Goal: Information Seeking & Learning: Check status

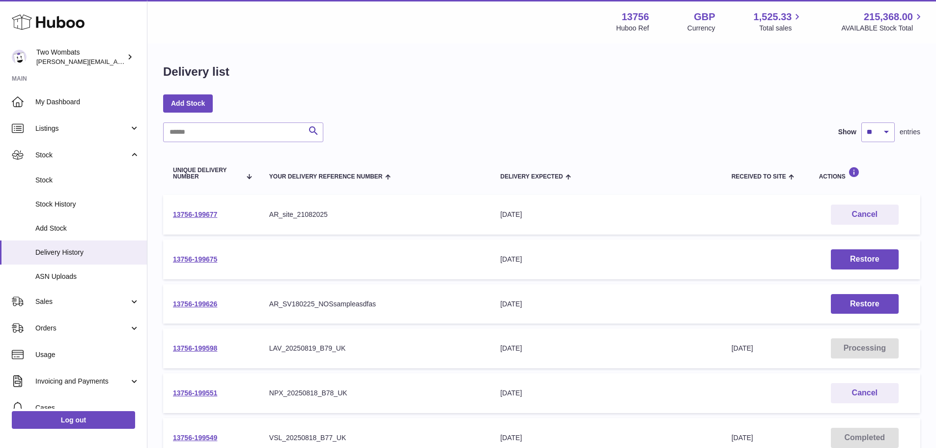
click at [63, 23] on use at bounding box center [48, 22] width 73 height 15
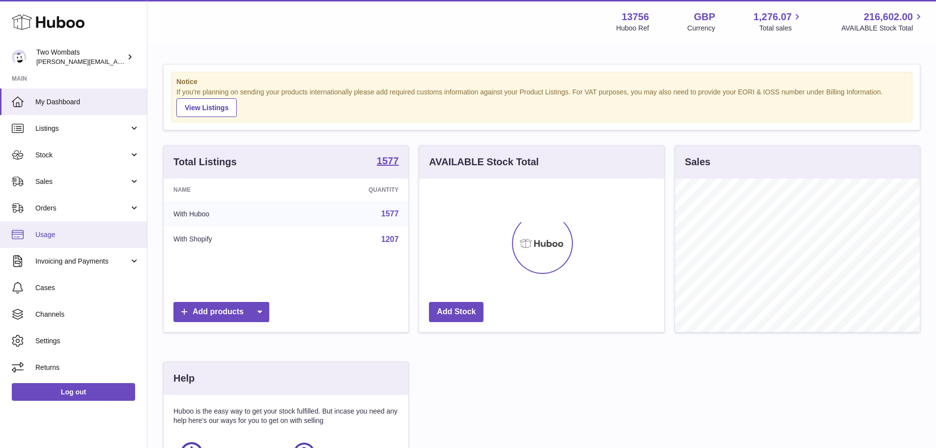
scroll to position [153, 245]
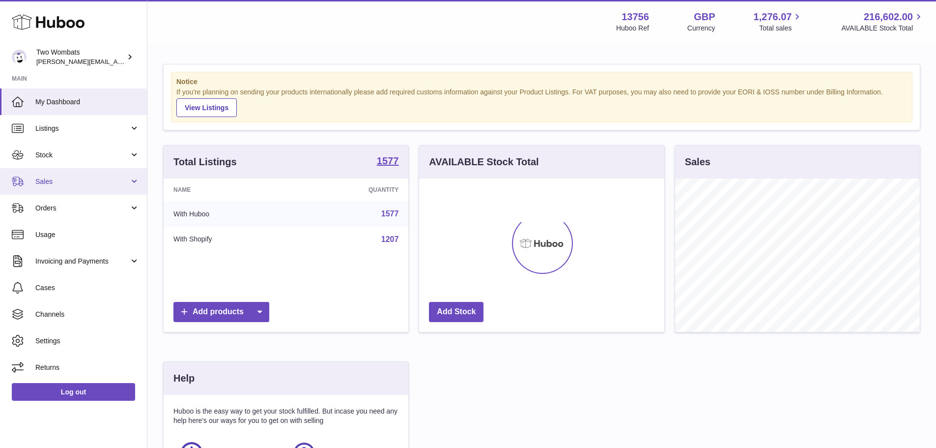
click at [69, 186] on link "Sales" at bounding box center [73, 181] width 147 height 27
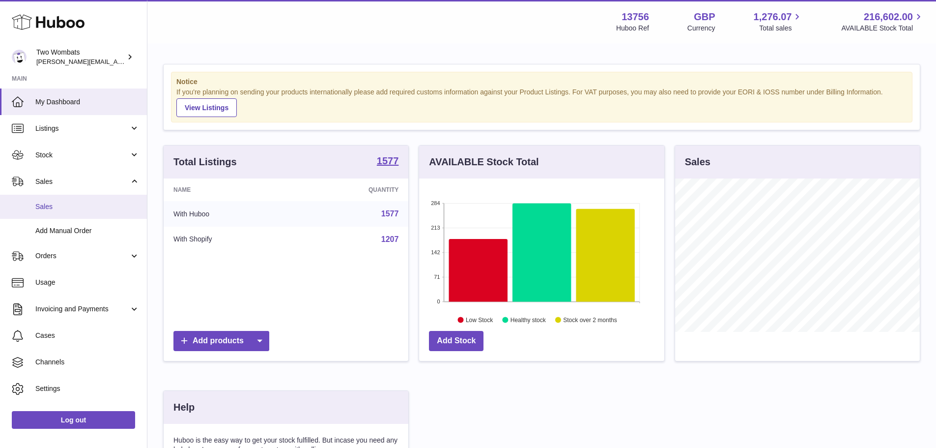
click at [75, 205] on span "Sales" at bounding box center [87, 206] width 104 height 9
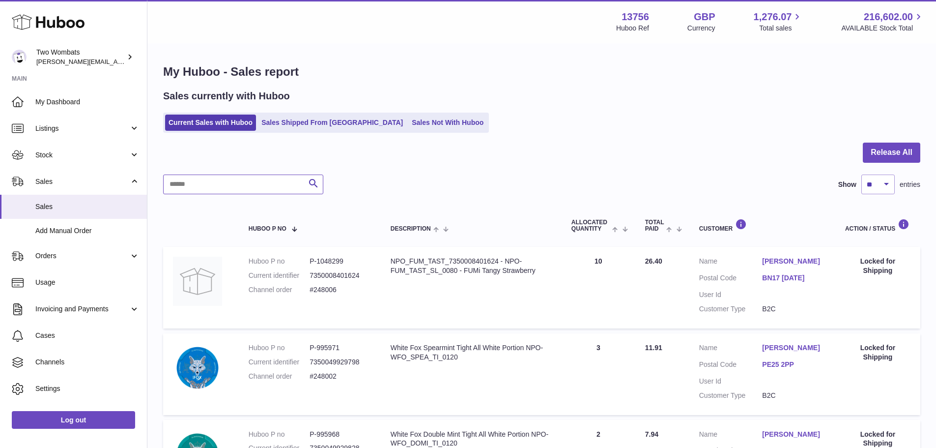
click at [247, 192] on input "text" at bounding box center [243, 184] width 160 height 20
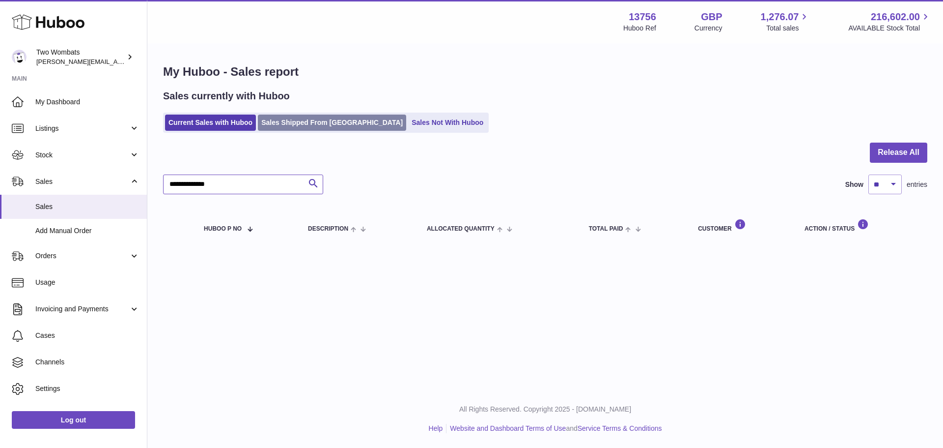
type input "**********"
click at [293, 122] on link "Sales Shipped From Huboo" at bounding box center [332, 122] width 148 height 16
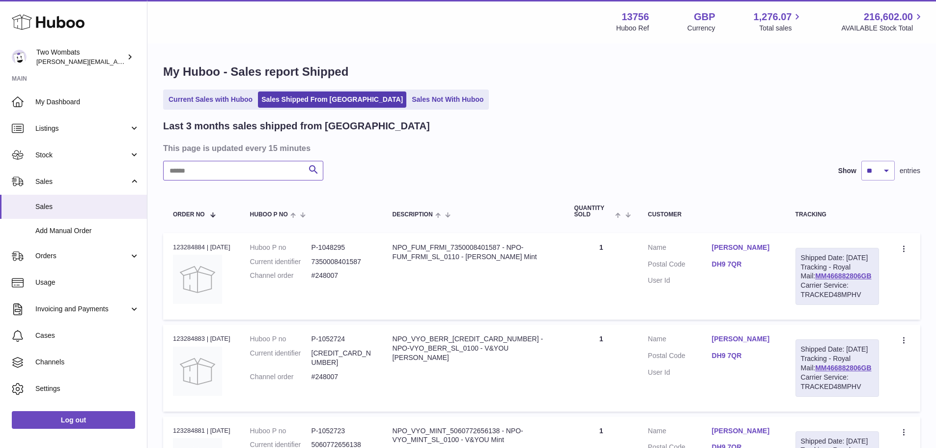
click at [276, 176] on input "text" at bounding box center [243, 171] width 160 height 20
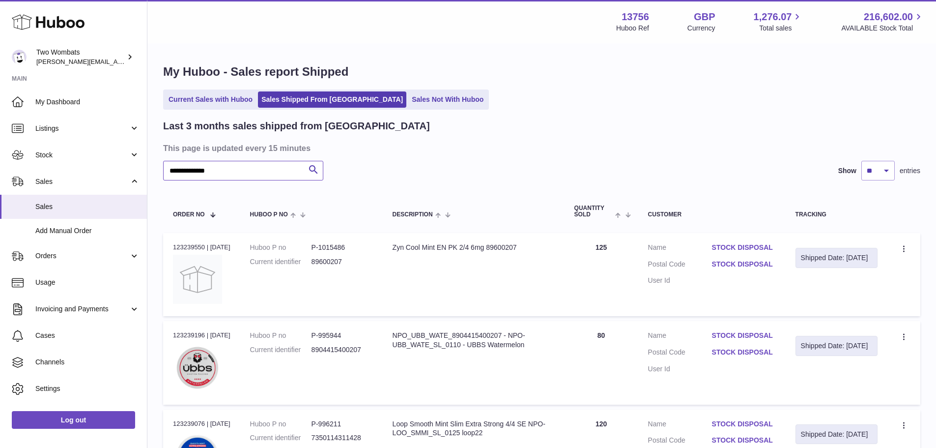
type input "**********"
click at [329, 246] on dd "P-1015486" at bounding box center [342, 247] width 61 height 9
copy dd "1015486"
click at [339, 334] on dd "P-995944" at bounding box center [342, 335] width 61 height 9
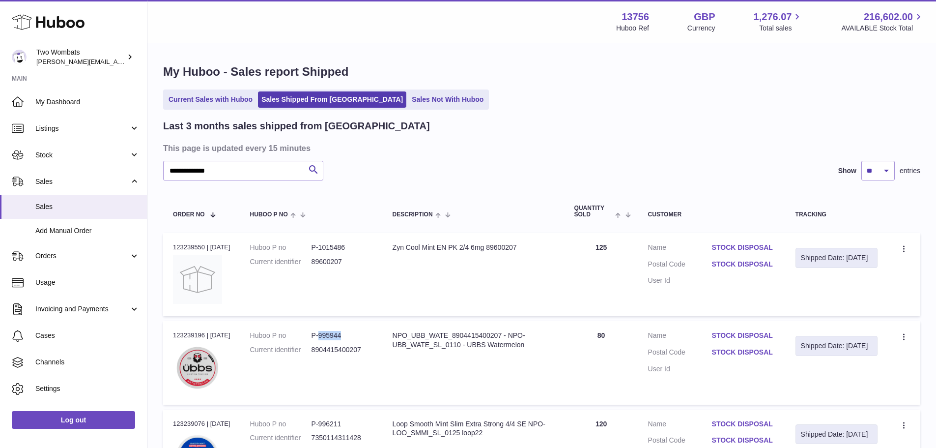
click at [339, 334] on dd "P-995944" at bounding box center [342, 335] width 61 height 9
copy dd "995944"
click at [883, 173] on select "** ** **" at bounding box center [877, 171] width 33 height 20
select select "**"
click at [861, 161] on select "** ** **" at bounding box center [877, 171] width 33 height 20
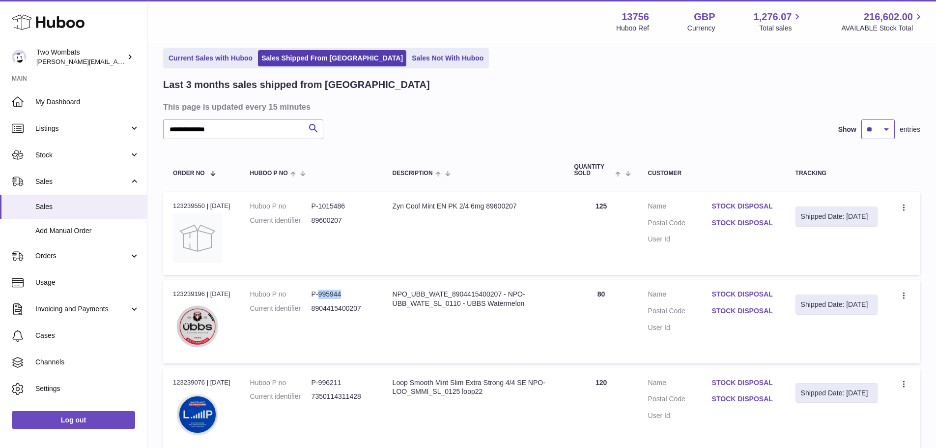
scroll to position [98, 0]
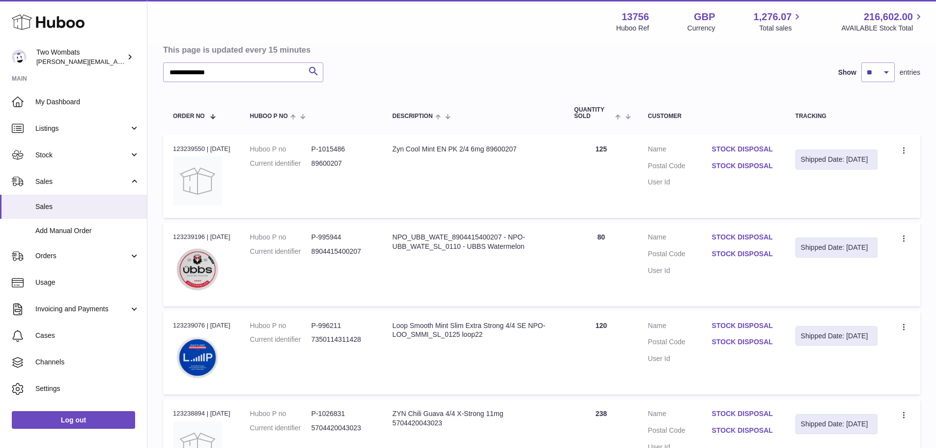
click at [334, 326] on dd "P-996211" at bounding box center [342, 325] width 61 height 9
click at [334, 325] on dd "P-996211" at bounding box center [342, 325] width 61 height 9
copy dd "996211"
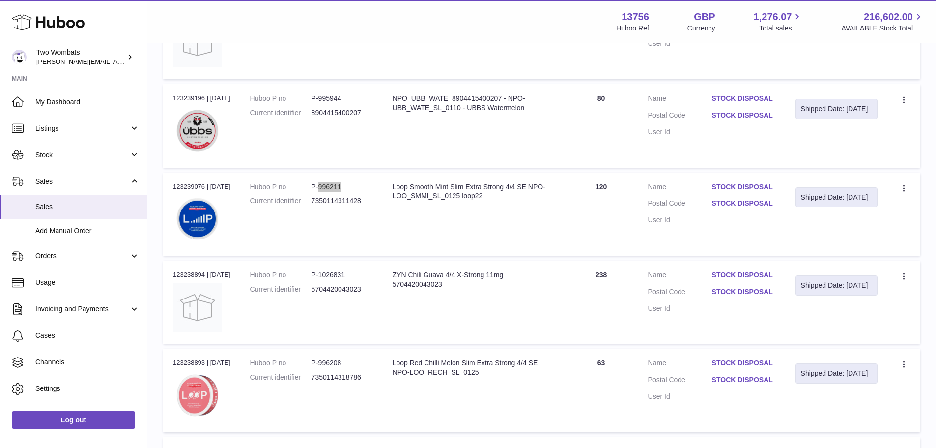
scroll to position [246, 0]
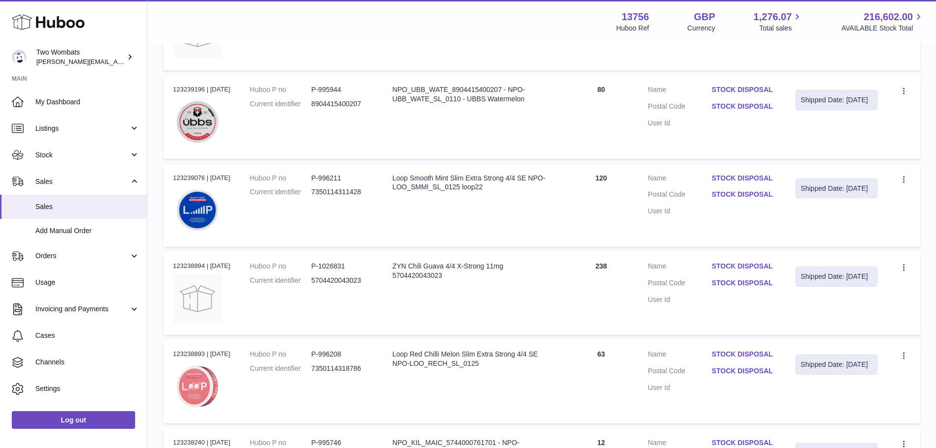
click at [336, 266] on dd "P-1026831" at bounding box center [342, 265] width 61 height 9
copy dd "1026831"
click at [340, 353] on dd "P-996208" at bounding box center [342, 353] width 61 height 9
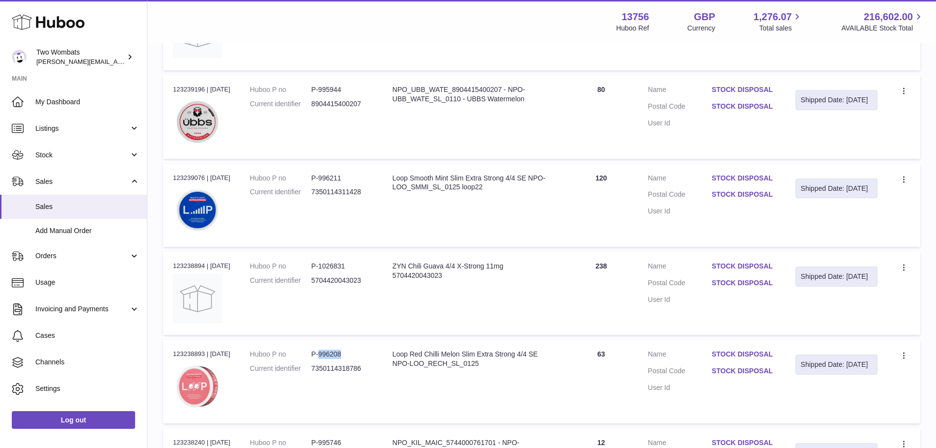
copy dd "996208"
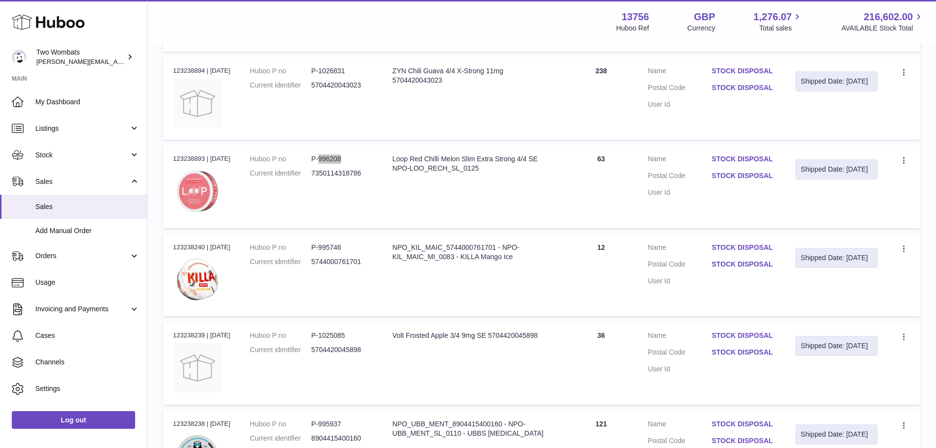
scroll to position [442, 0]
click at [333, 247] on dd "P-995746" at bounding box center [342, 245] width 61 height 9
copy dd "995746"
click at [336, 332] on dd "P-1025085" at bounding box center [342, 333] width 61 height 9
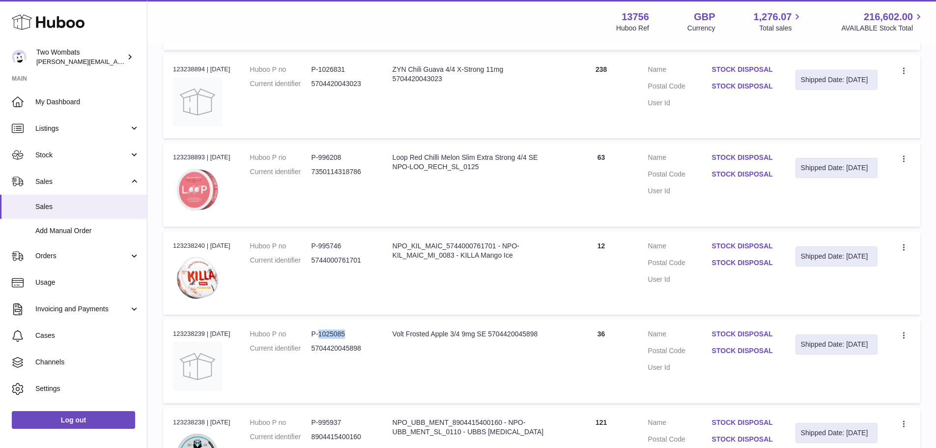
click at [336, 332] on dd "P-1025085" at bounding box center [342, 333] width 61 height 9
copy dd "1025085"
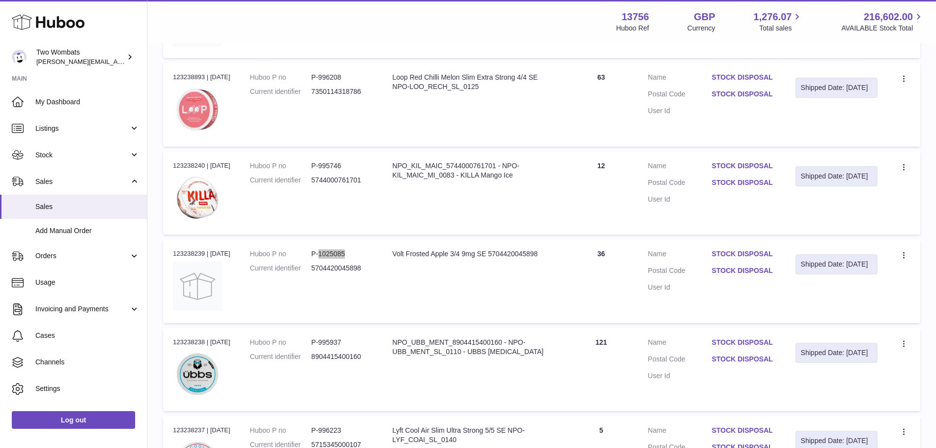
scroll to position [540, 0]
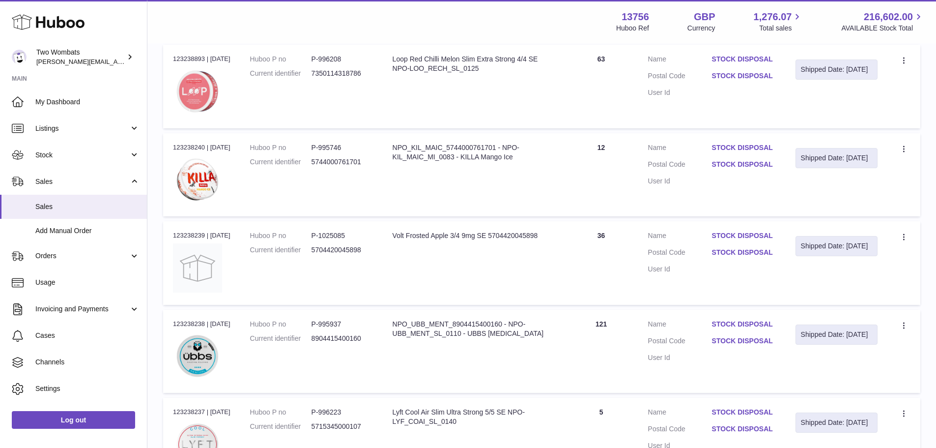
click at [329, 322] on dd "P-995937" at bounding box center [342, 323] width 61 height 9
click at [329, 323] on dd "P-995937" at bounding box center [342, 323] width 61 height 9
copy dd "995937"
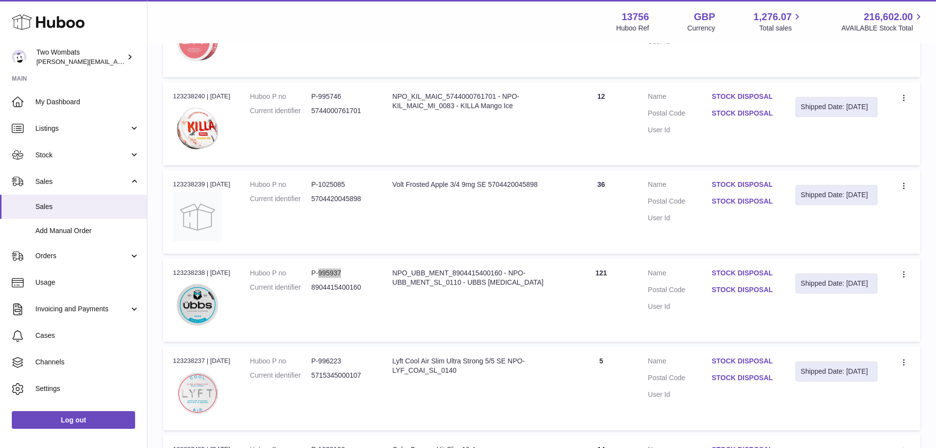
scroll to position [639, 0]
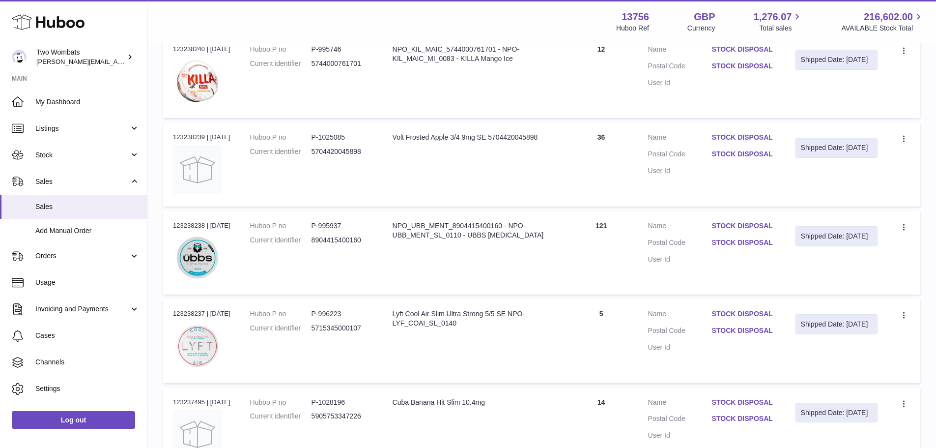
click at [339, 313] on dd "P-996223" at bounding box center [342, 313] width 61 height 9
copy dd "996223"
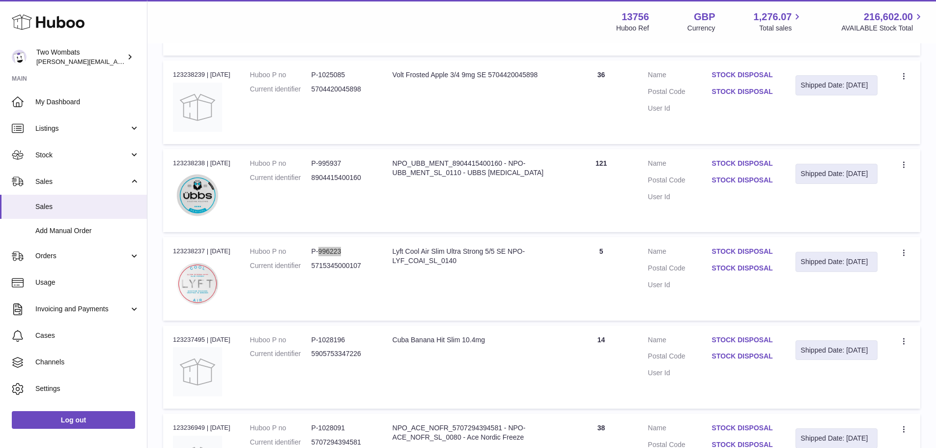
scroll to position [786, 0]
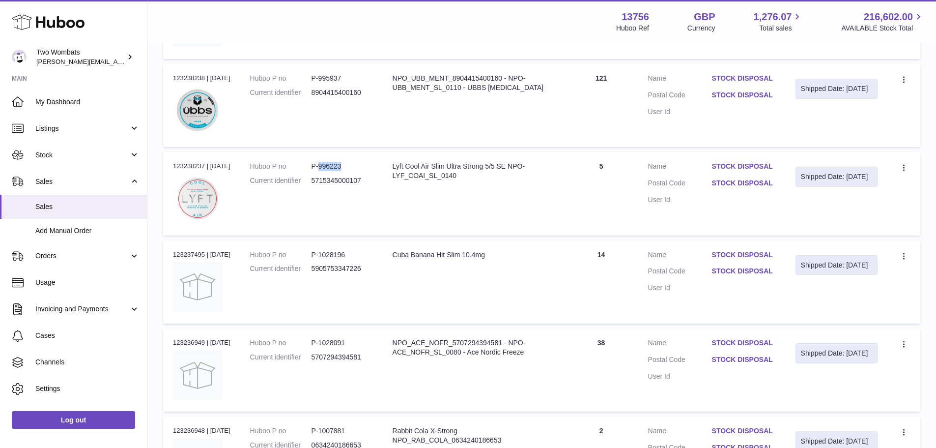
click at [332, 254] on dd "P-1028196" at bounding box center [342, 254] width 61 height 9
copy dd "1028196"
click at [337, 342] on dd "P-1028091" at bounding box center [342, 342] width 61 height 9
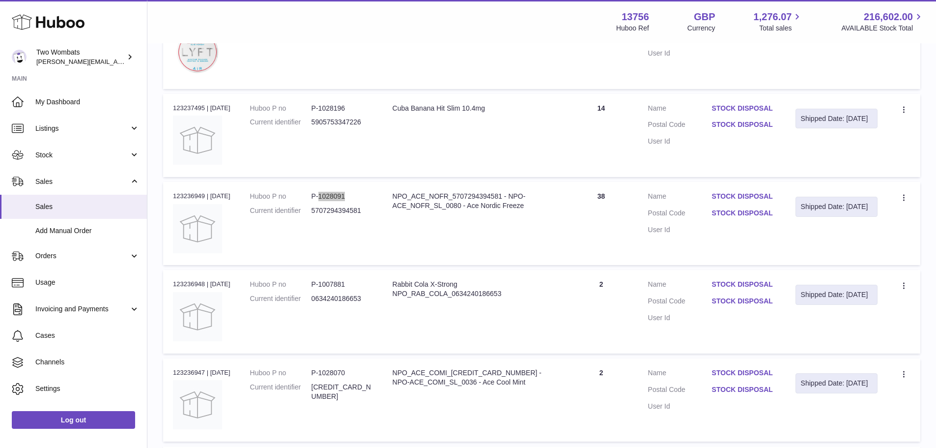
scroll to position [934, 0]
click at [337, 284] on dd "P-1007881" at bounding box center [342, 283] width 61 height 9
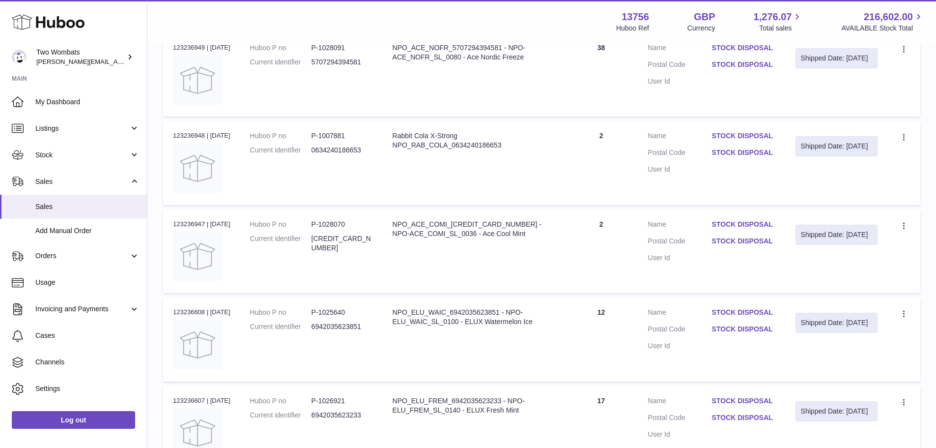
click at [343, 226] on dd "P-1028070" at bounding box center [342, 224] width 61 height 9
click at [341, 311] on dd "P-1025640" at bounding box center [342, 312] width 61 height 9
click at [341, 402] on dd "P-1026921" at bounding box center [342, 400] width 61 height 9
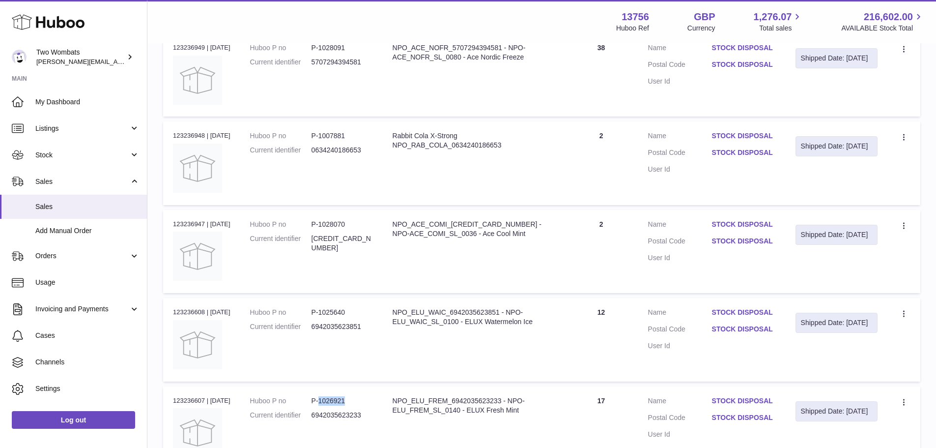
click at [341, 402] on dd "P-1026921" at bounding box center [342, 400] width 61 height 9
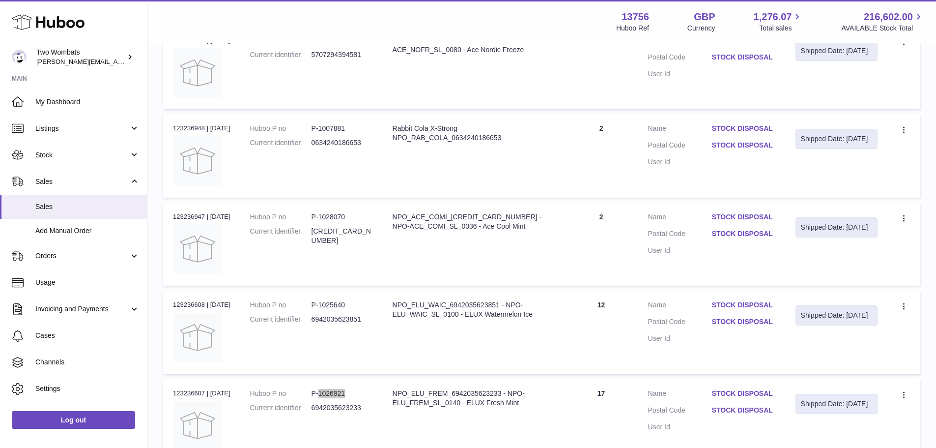
scroll to position [1278, 0]
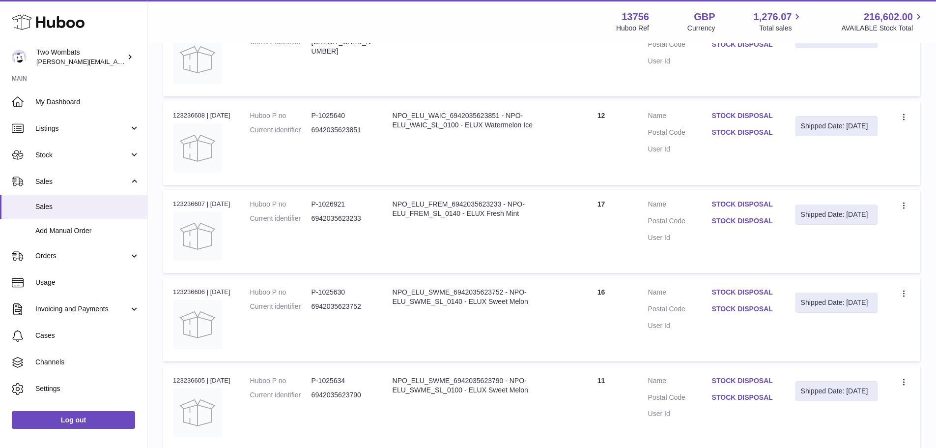
click at [329, 289] on dd "P-1025630" at bounding box center [342, 291] width 61 height 9
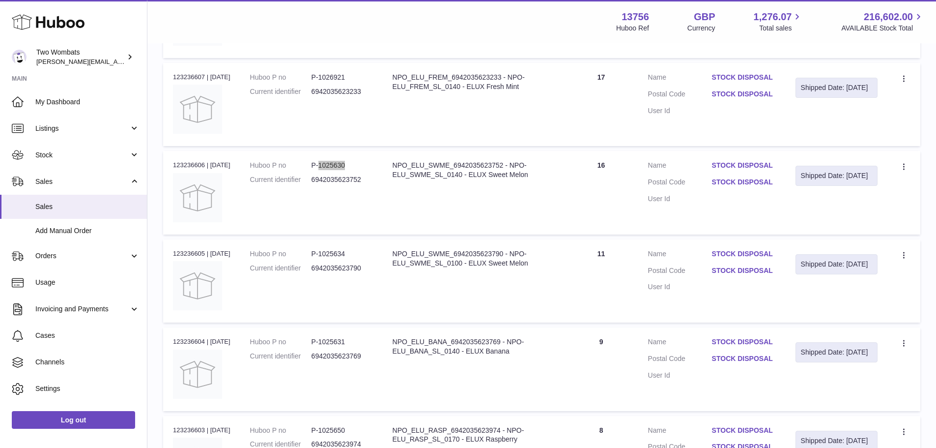
scroll to position [1425, 0]
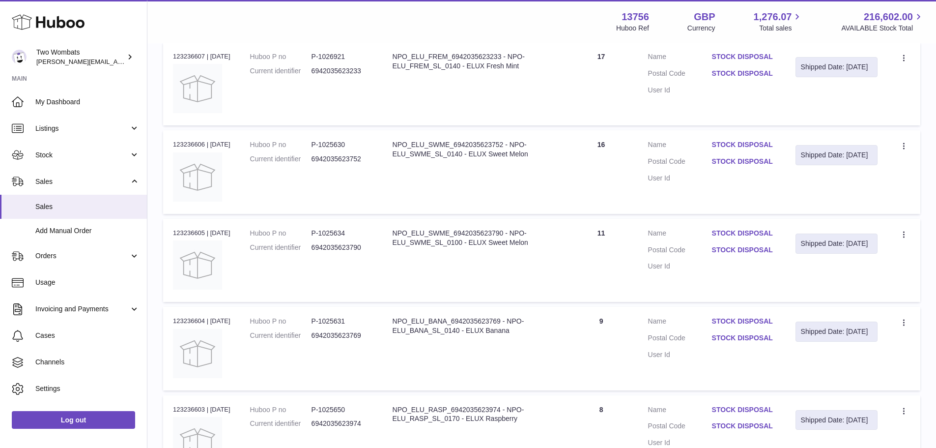
click at [344, 233] on dd "P-1025634" at bounding box center [342, 232] width 61 height 9
click at [340, 319] on dd "P-1025631" at bounding box center [342, 320] width 61 height 9
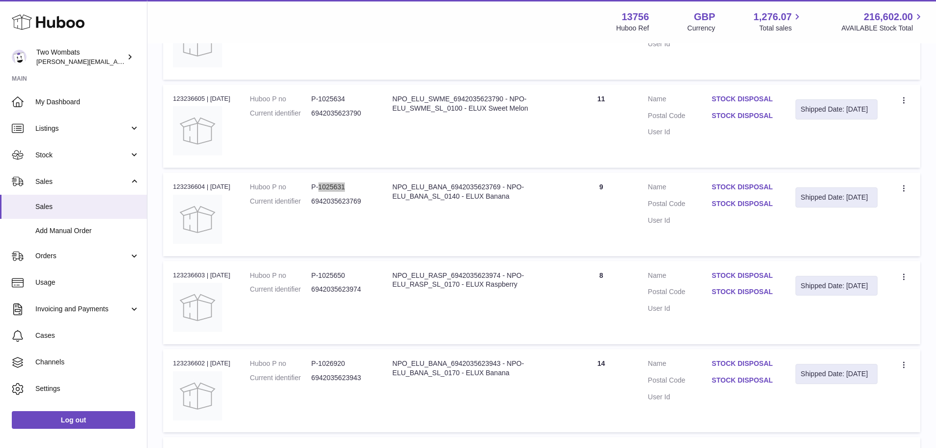
scroll to position [1572, 0]
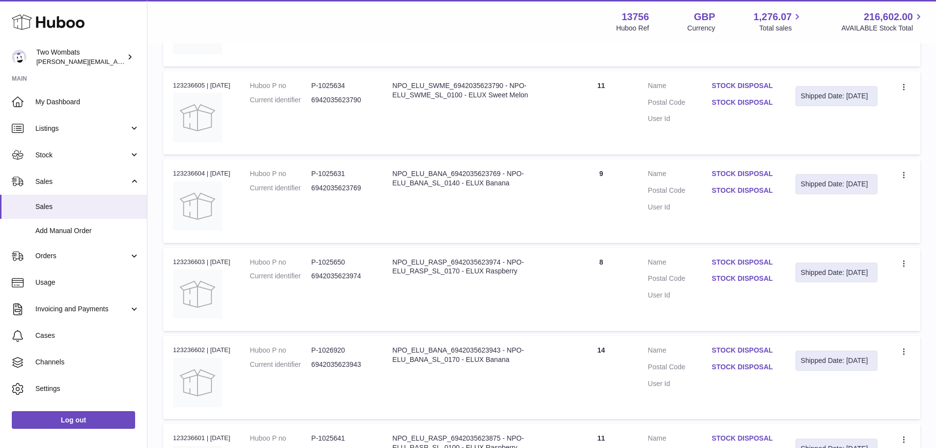
click at [343, 263] on dd "P-1025650" at bounding box center [342, 261] width 61 height 9
click at [332, 348] on dd "P-1026920" at bounding box center [342, 349] width 61 height 9
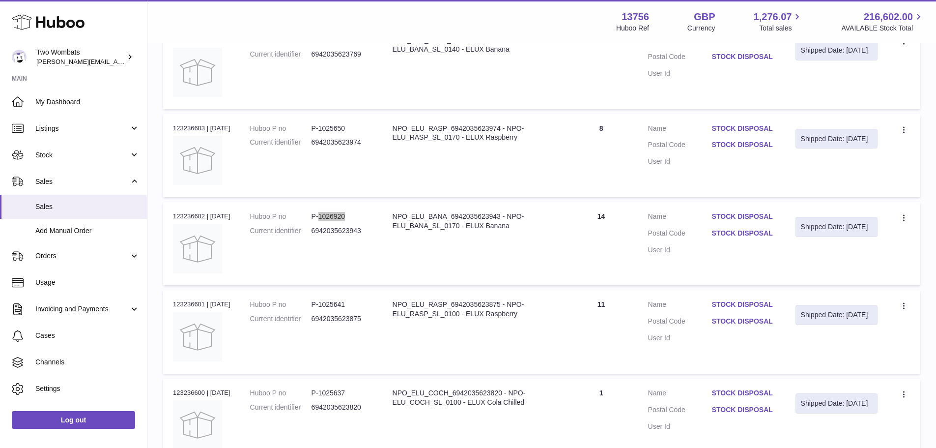
scroll to position [1720, 0]
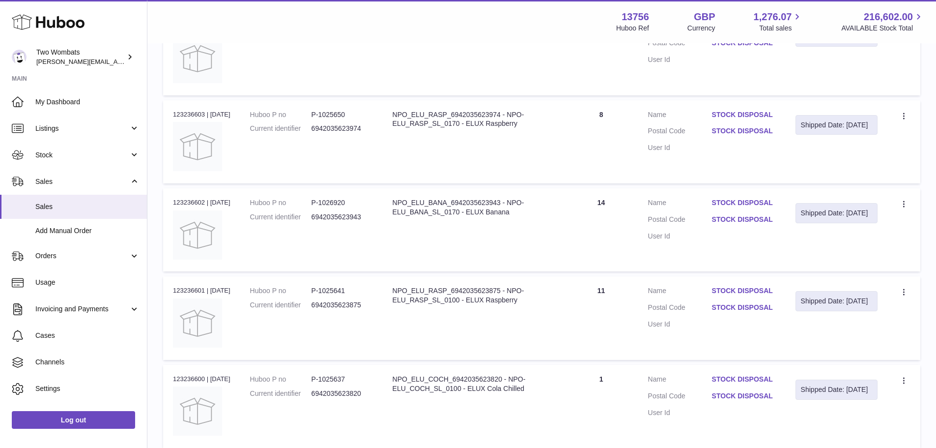
click at [341, 292] on dd "P-1025641" at bounding box center [342, 290] width 61 height 9
click at [336, 379] on dd "P-1025637" at bounding box center [342, 378] width 61 height 9
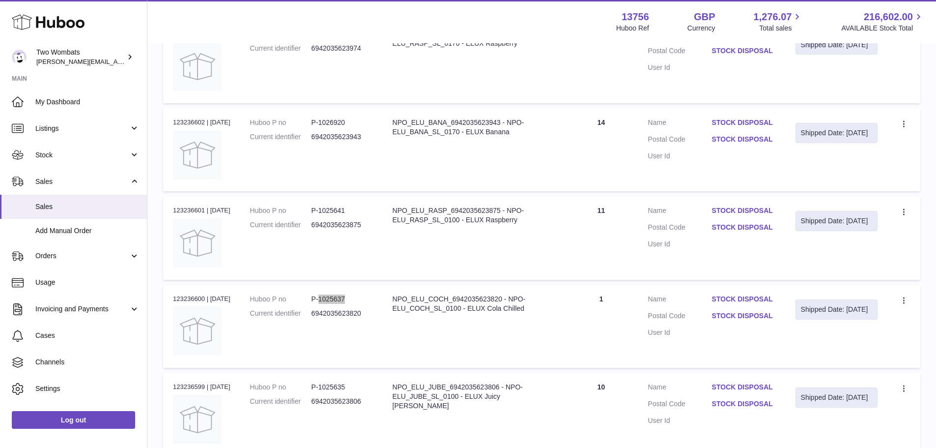
scroll to position [1916, 0]
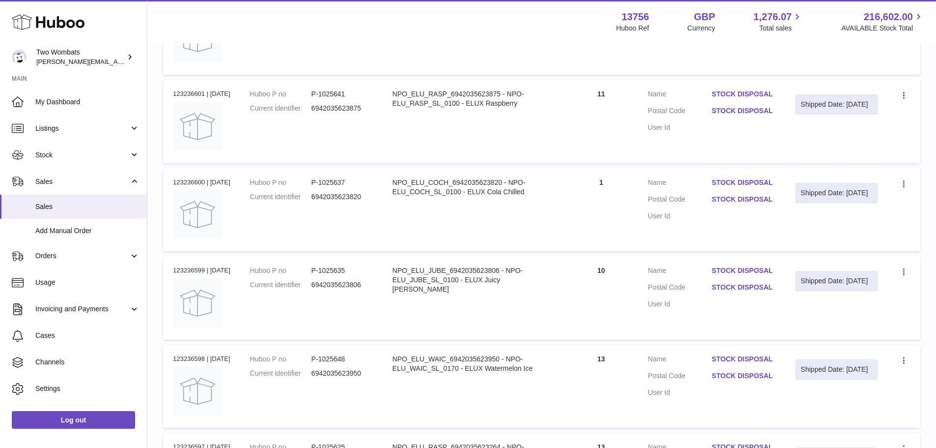
click at [337, 271] on dd "P-1025635" at bounding box center [342, 270] width 61 height 9
click at [344, 359] on dd "P-1025648" at bounding box center [342, 358] width 61 height 9
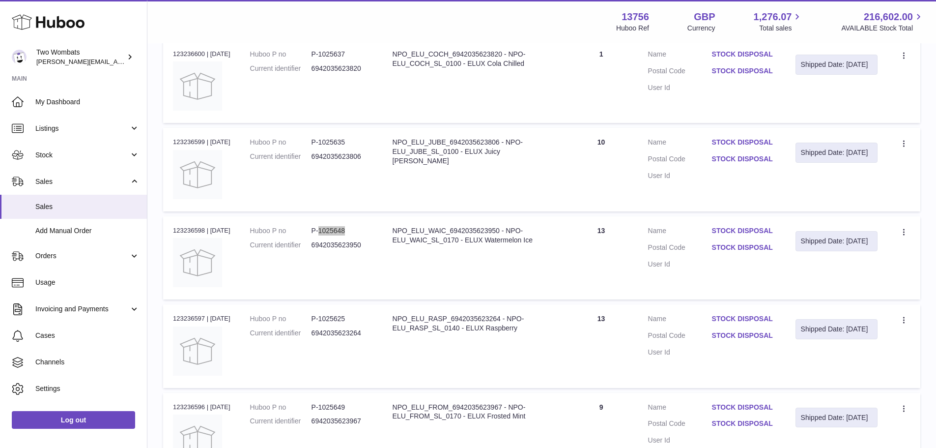
scroll to position [2064, 0]
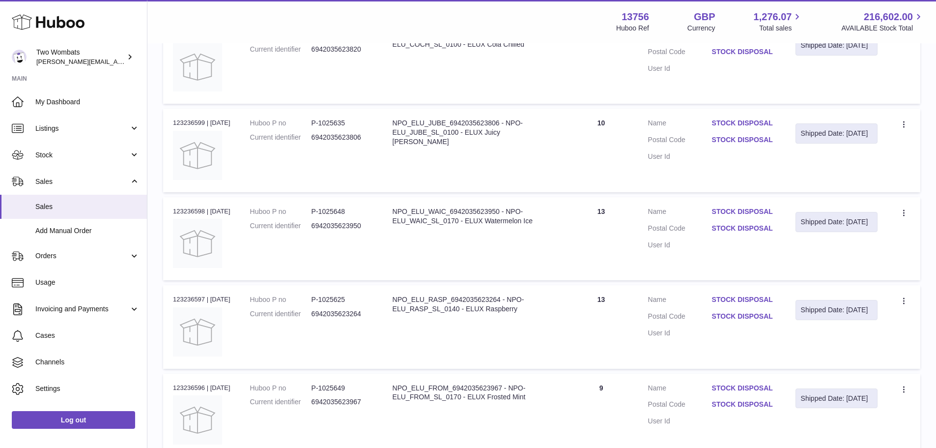
click at [340, 298] on dd "P-1025625" at bounding box center [342, 299] width 61 height 9
click at [337, 388] on dd "P-1025649" at bounding box center [342, 387] width 61 height 9
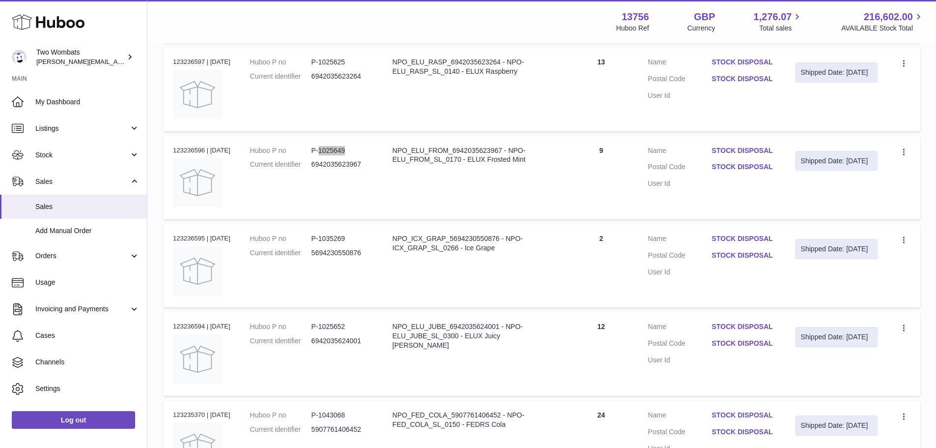
scroll to position [2309, 0]
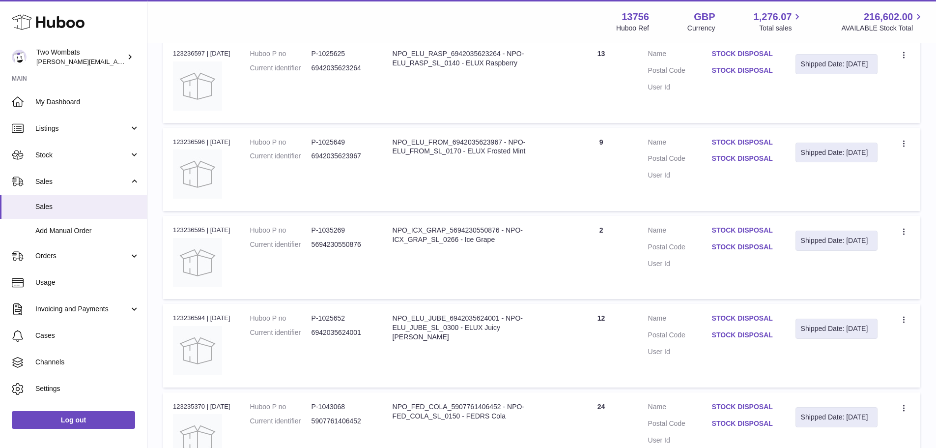
click at [338, 228] on dd "P-1035269" at bounding box center [342, 230] width 61 height 9
click at [345, 318] on dd "P-1025652" at bounding box center [342, 317] width 61 height 9
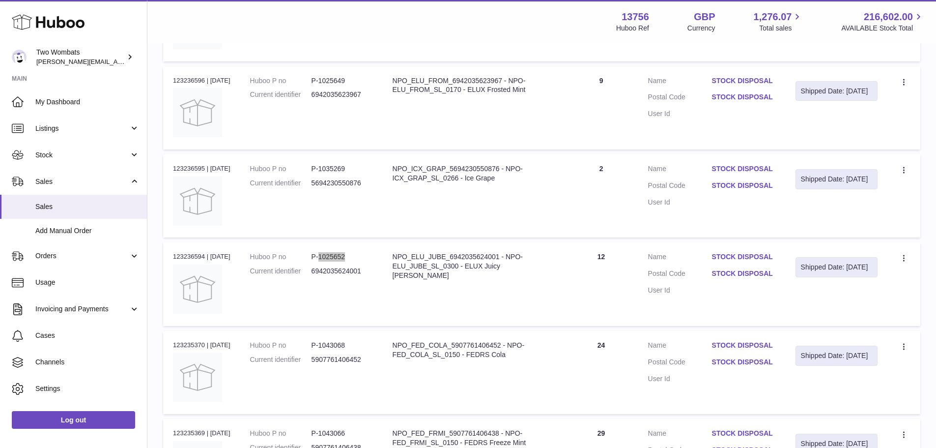
scroll to position [2457, 0]
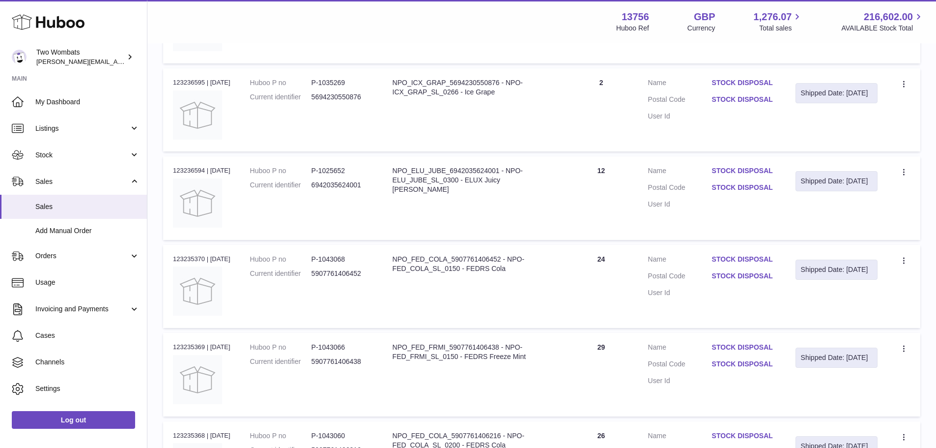
click at [333, 261] on dd "P-1043068" at bounding box center [342, 259] width 61 height 9
click at [335, 349] on dd "P-1043066" at bounding box center [342, 346] width 61 height 9
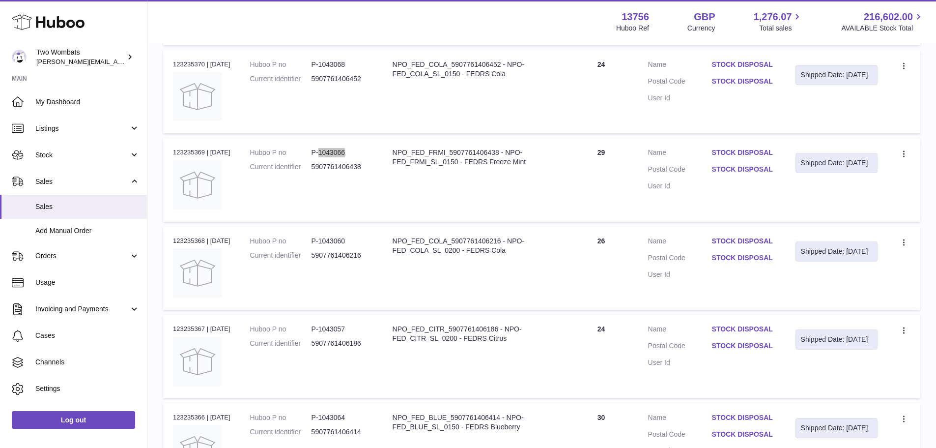
scroll to position [2653, 0]
click at [340, 235] on dd "P-1043060" at bounding box center [342, 238] width 61 height 9
click at [338, 324] on dd "P-1043057" at bounding box center [342, 326] width 61 height 9
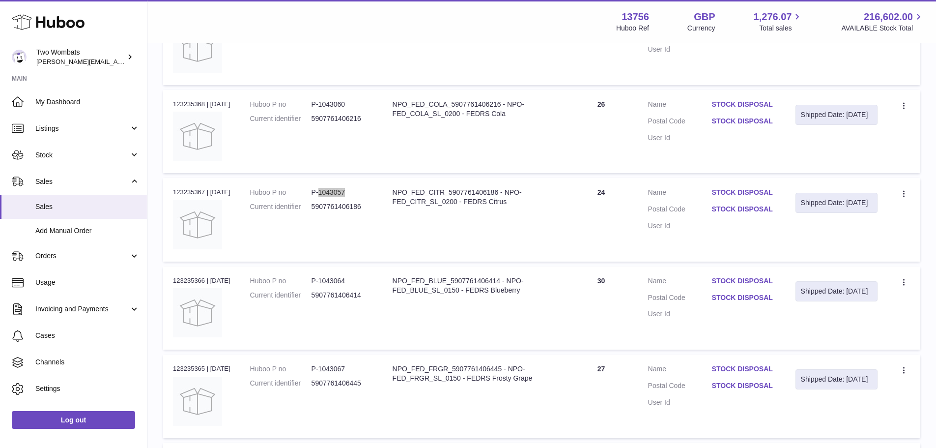
scroll to position [2801, 0]
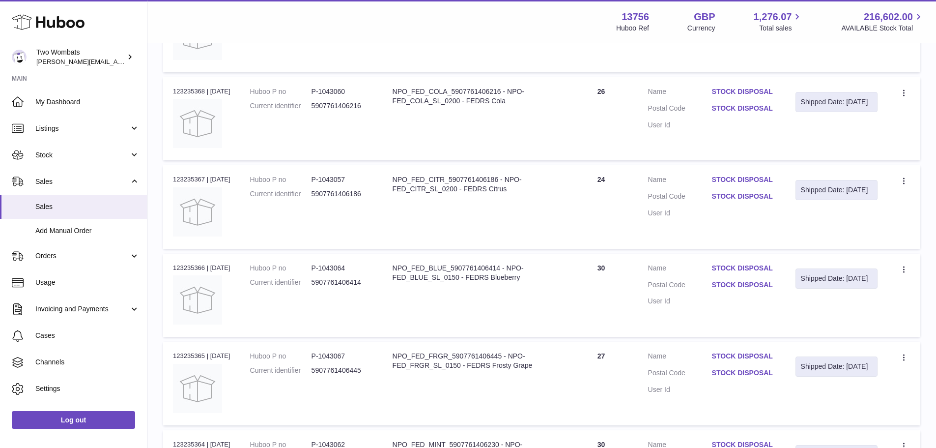
click at [338, 267] on dd "P-1043064" at bounding box center [342, 267] width 61 height 9
click at [337, 355] on dd "P-1043067" at bounding box center [342, 355] width 61 height 9
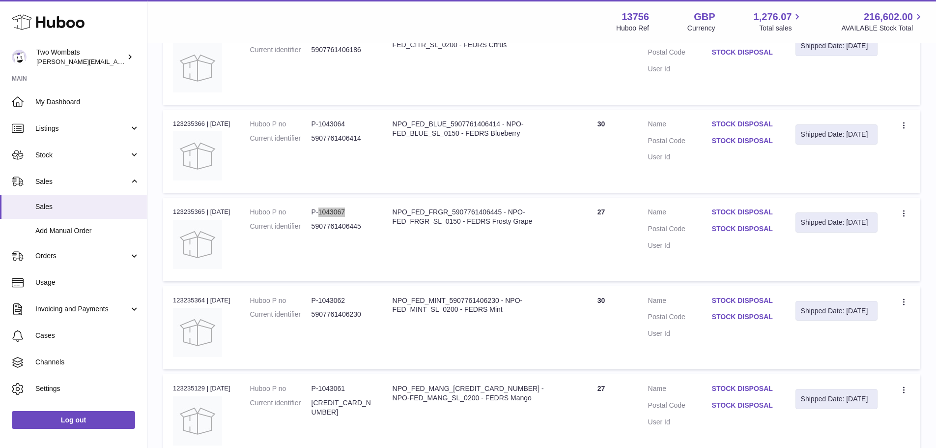
scroll to position [2948, 0]
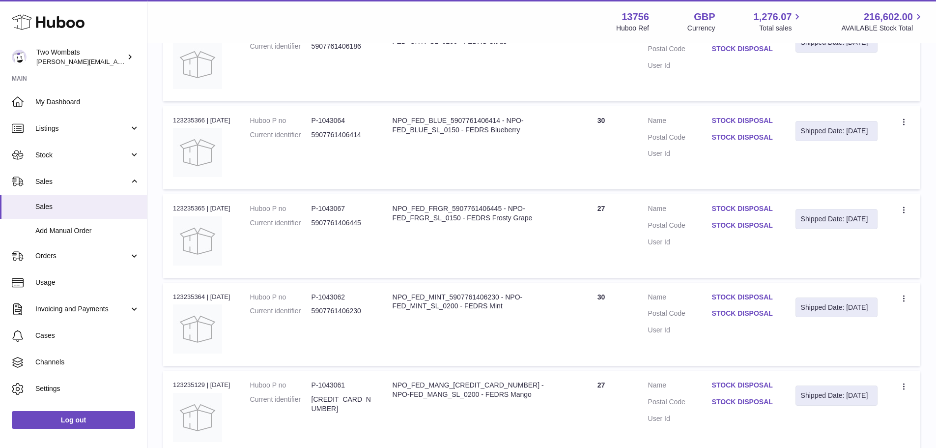
click at [337, 297] on dd "P-1043062" at bounding box center [342, 296] width 61 height 9
click at [342, 386] on dd "P-1043061" at bounding box center [342, 384] width 61 height 9
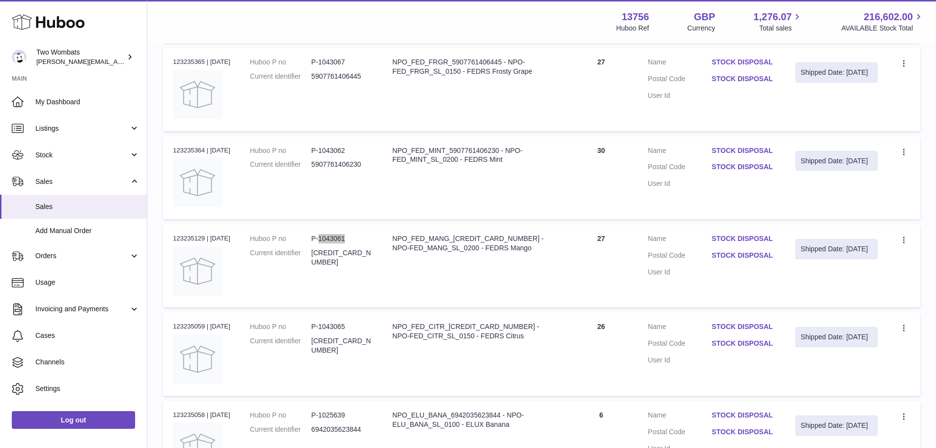
scroll to position [3096, 0]
click at [339, 328] on dd "P-1043065" at bounding box center [342, 325] width 61 height 9
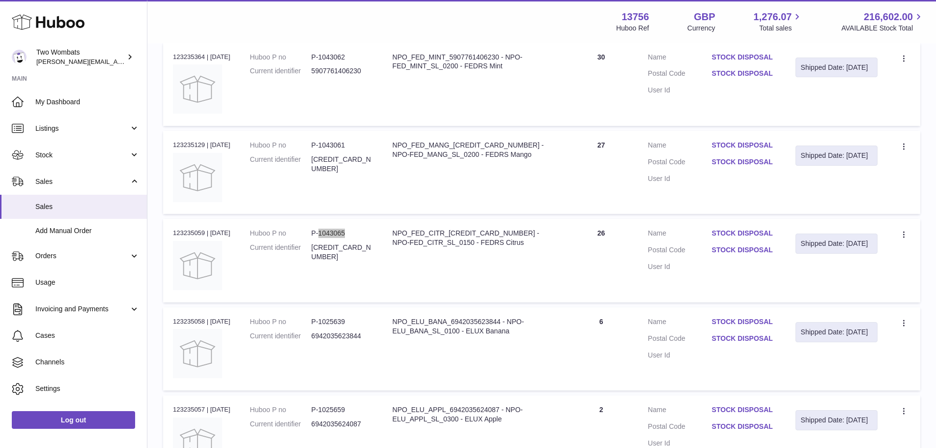
scroll to position [3194, 0]
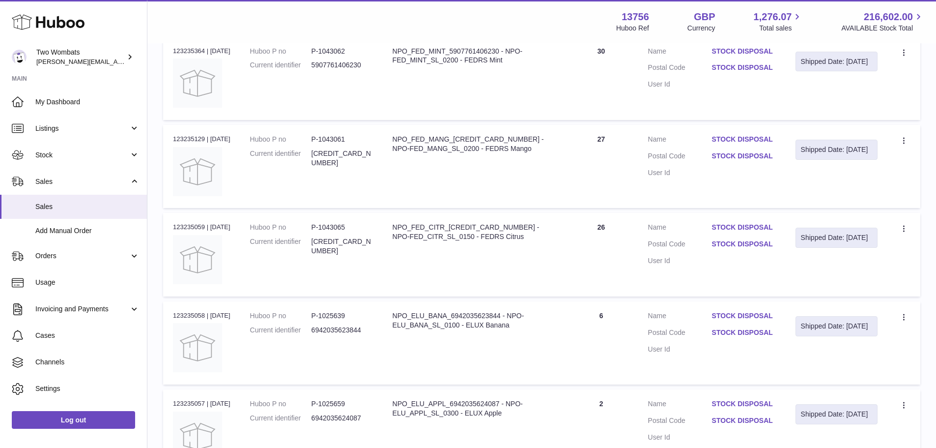
click at [339, 315] on dd "P-1025639" at bounding box center [342, 315] width 61 height 9
click at [340, 403] on dd "P-1025659" at bounding box center [342, 403] width 61 height 9
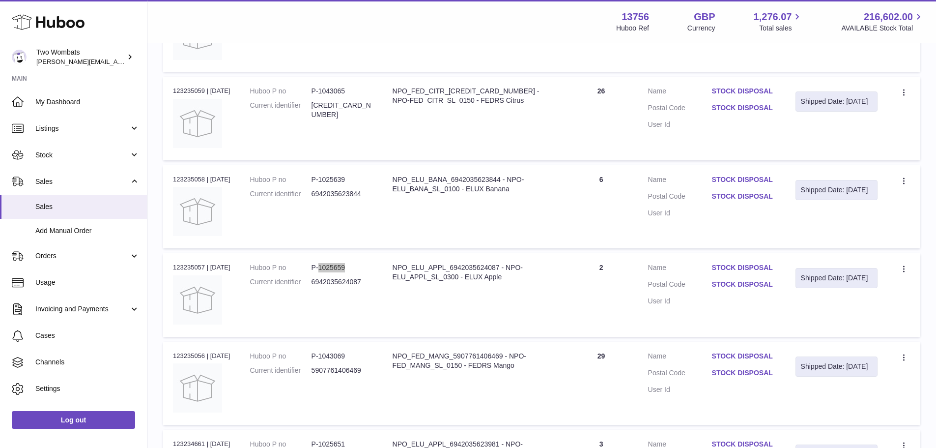
scroll to position [3341, 0]
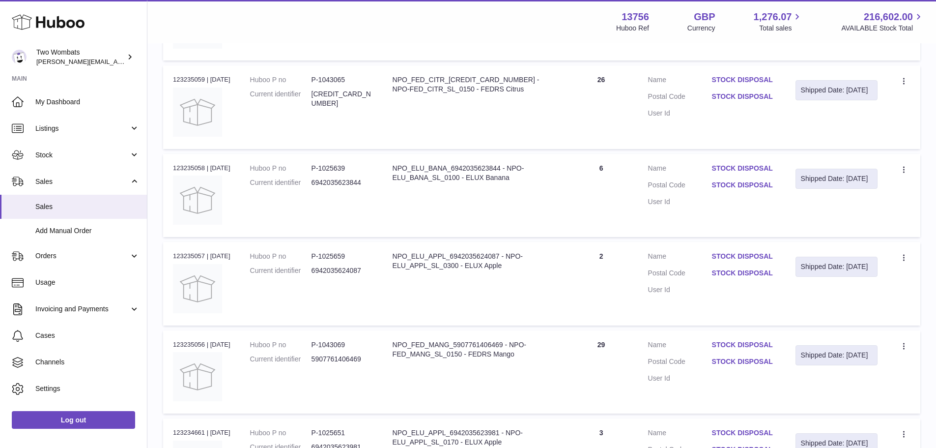
click at [343, 343] on dd "P-1043069" at bounding box center [342, 344] width 61 height 9
click at [343, 344] on dd "P-1043069" at bounding box center [342, 344] width 61 height 9
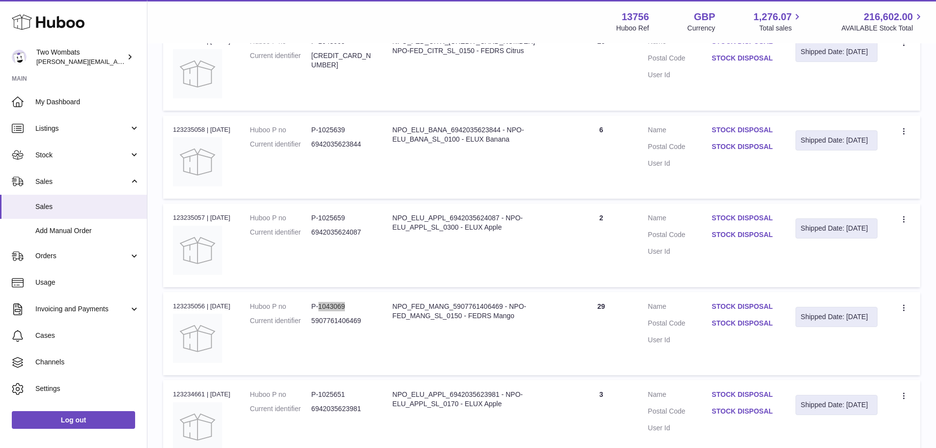
scroll to position [3440, 0]
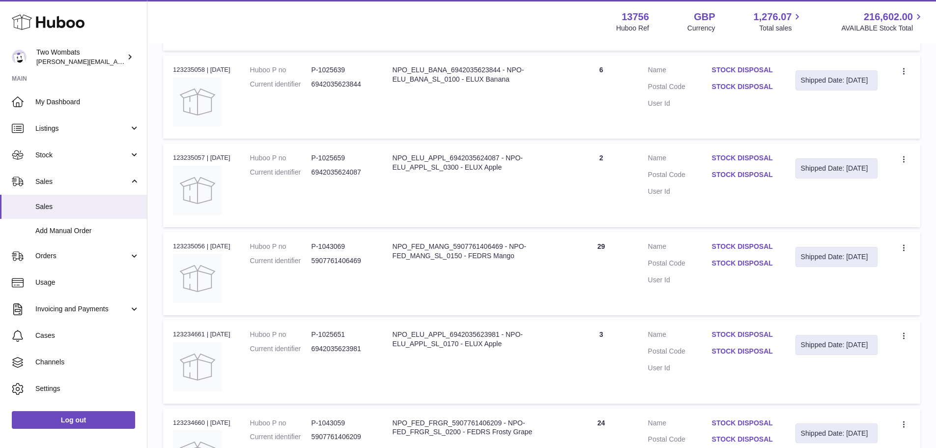
click at [343, 333] on dd "P-1025651" at bounding box center [342, 334] width 61 height 9
click at [343, 332] on dd "P-1025651" at bounding box center [342, 334] width 61 height 9
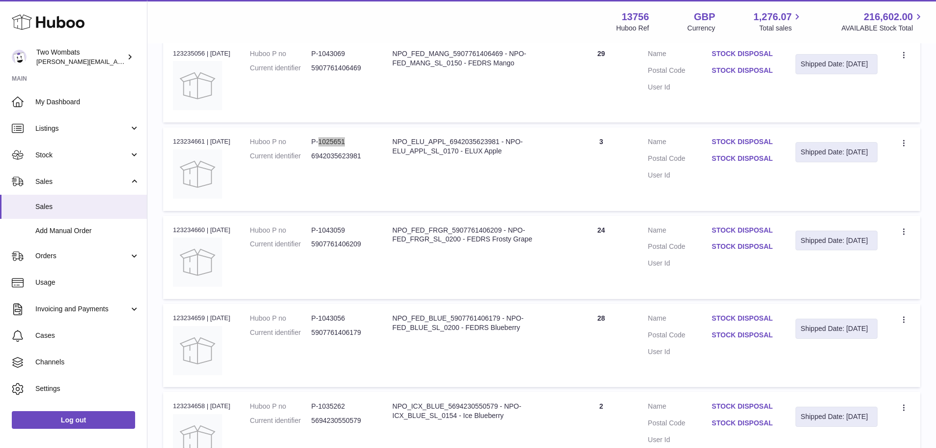
scroll to position [3636, 0]
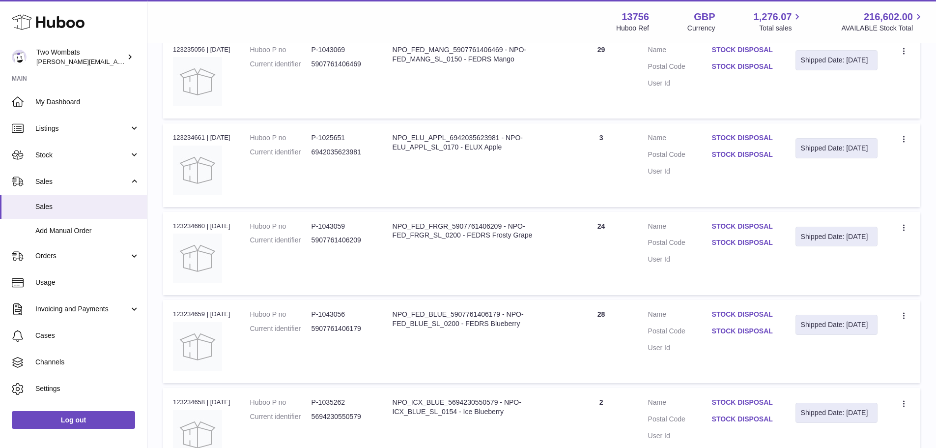
click at [331, 221] on td "Huboo P no P-1043059 Current identifier 5907761406209" at bounding box center [311, 253] width 142 height 83
click at [332, 313] on dd "P-1043056" at bounding box center [342, 314] width 61 height 9
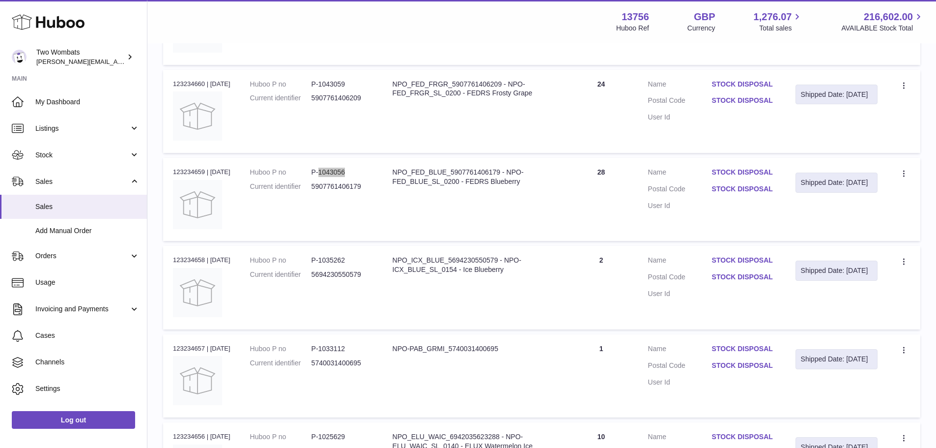
scroll to position [3783, 0]
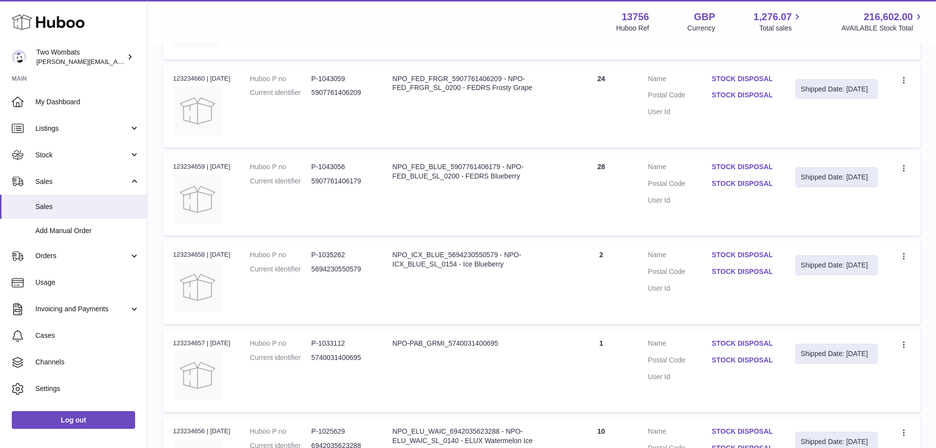
click at [343, 254] on dd "P-1035262" at bounding box center [342, 254] width 61 height 9
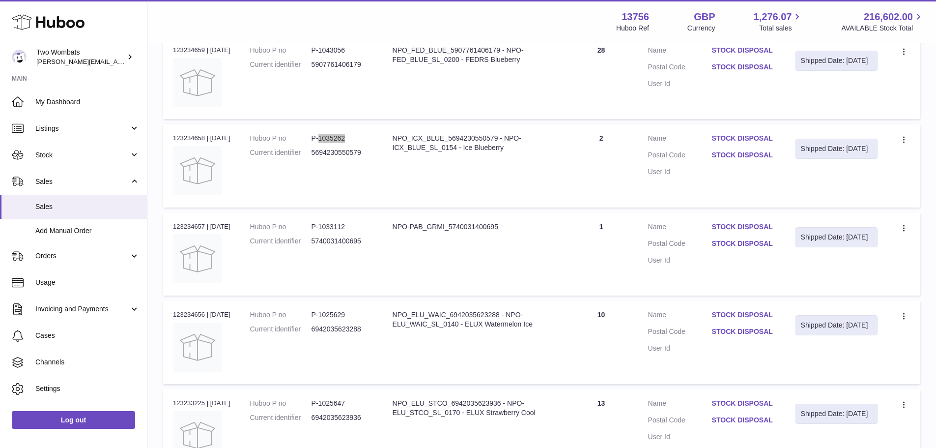
scroll to position [3931, 0]
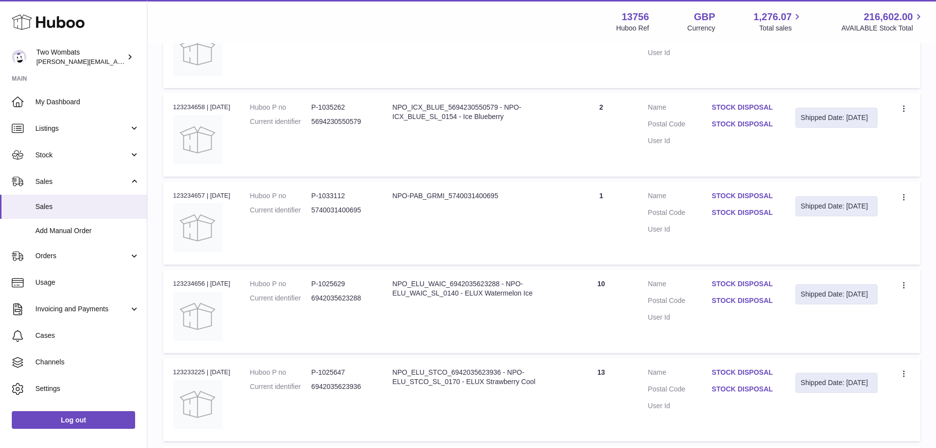
click at [337, 192] on dd "P-1033112" at bounding box center [342, 195] width 61 height 9
click at [344, 284] on dd "P-1025629" at bounding box center [342, 283] width 61 height 9
click at [338, 369] on dd "P-1025647" at bounding box center [342, 372] width 61 height 9
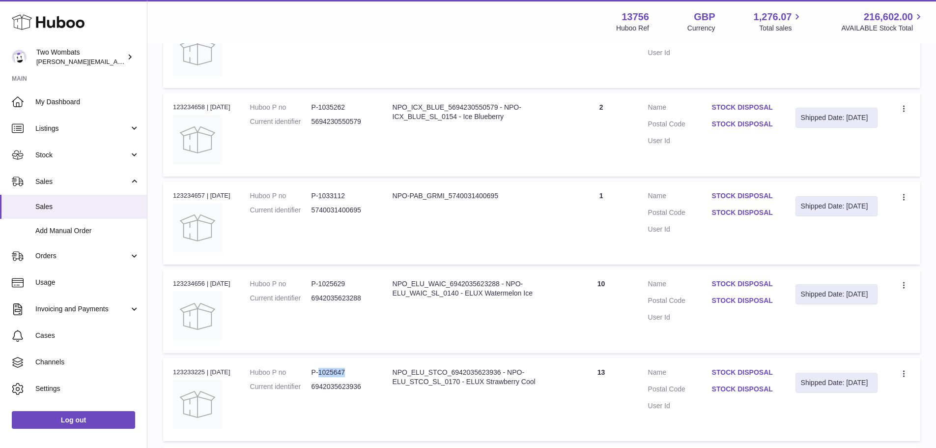
click at [338, 369] on dd "P-1025647" at bounding box center [342, 372] width 61 height 9
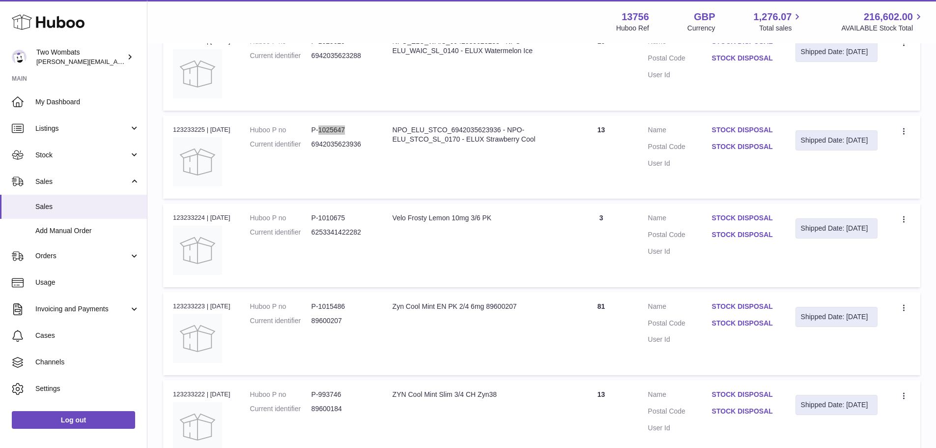
scroll to position [4177, 0]
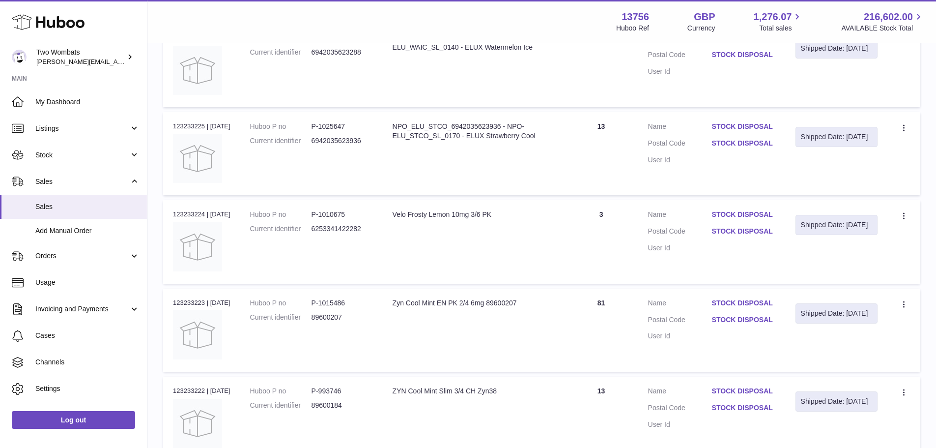
click at [338, 215] on dd "P-1010675" at bounding box center [342, 214] width 61 height 9
click at [341, 302] on dd "P-1015486" at bounding box center [342, 302] width 61 height 9
click at [331, 391] on dd "P-993746" at bounding box center [342, 390] width 61 height 9
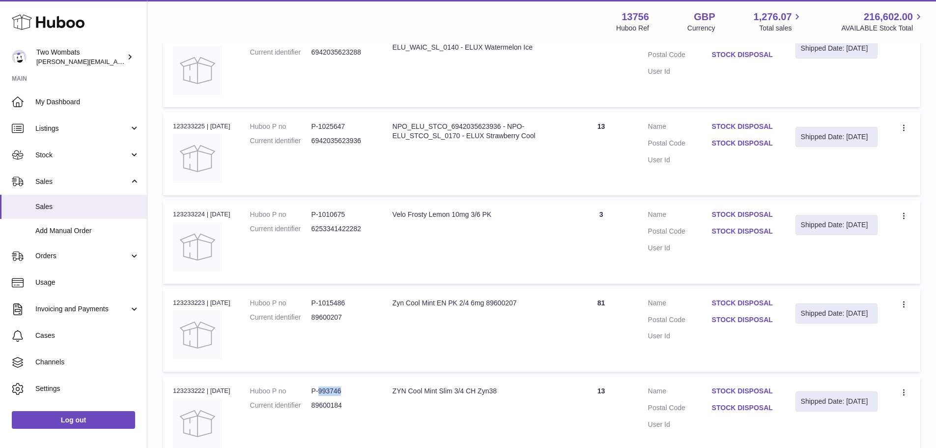
click at [331, 391] on dd "P-993746" at bounding box center [342, 390] width 61 height 9
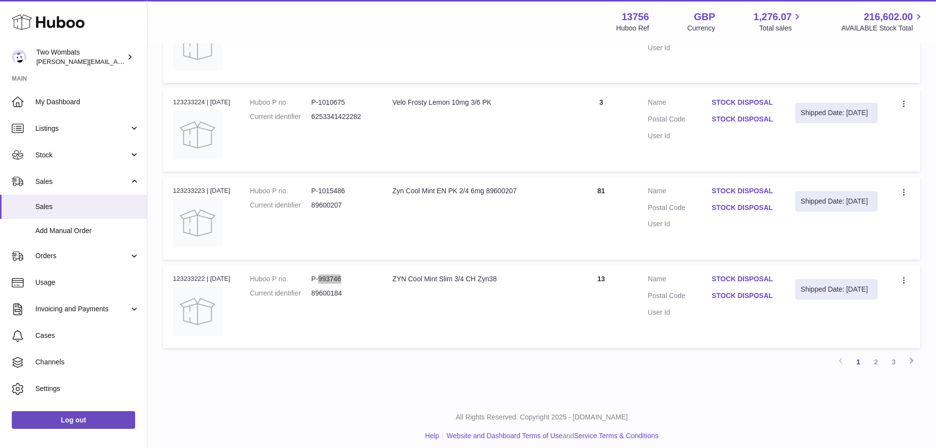
scroll to position [4296, 0]
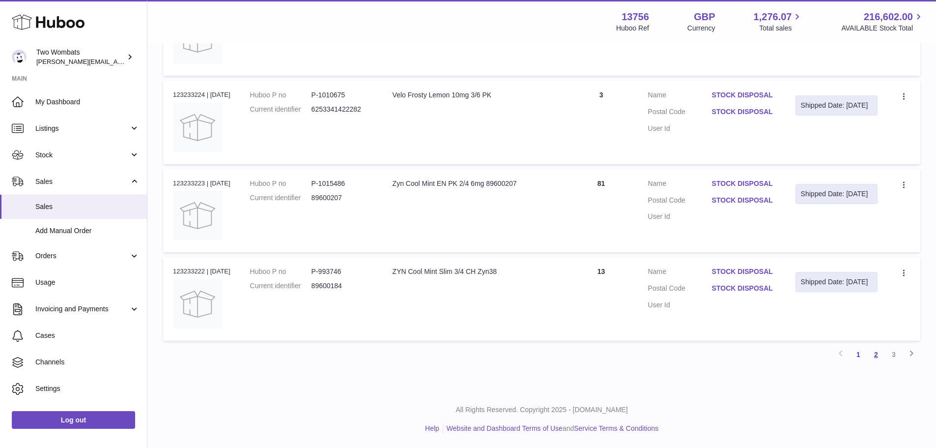
click at [874, 354] on link "2" at bounding box center [876, 354] width 18 height 18
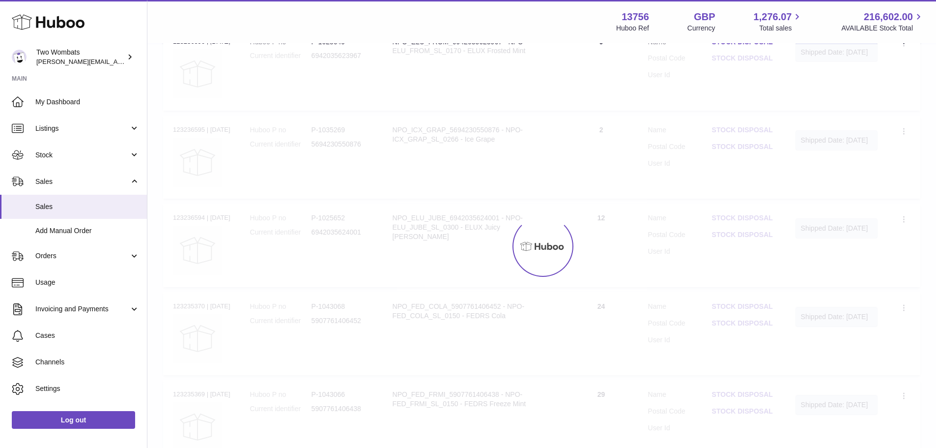
scroll to position [44, 0]
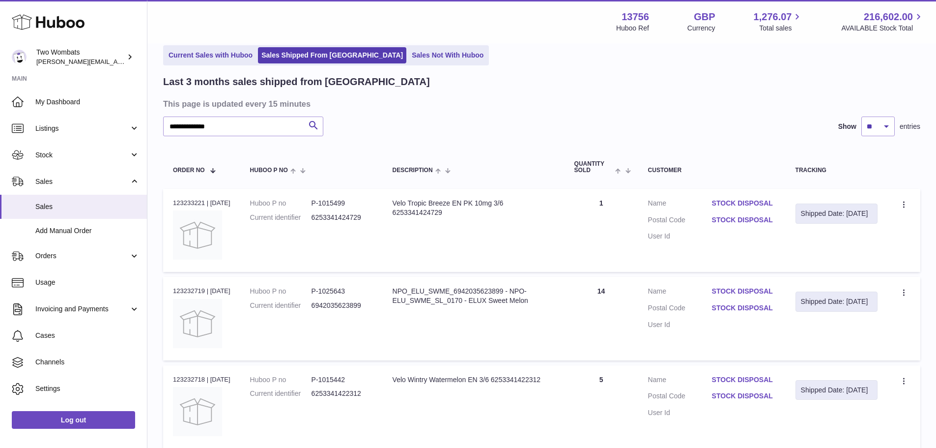
click at [333, 203] on dd "P-1015499" at bounding box center [342, 203] width 61 height 9
click at [339, 292] on dd "P-1025643" at bounding box center [342, 290] width 61 height 9
click at [336, 377] on dd "P-1015442" at bounding box center [342, 379] width 61 height 9
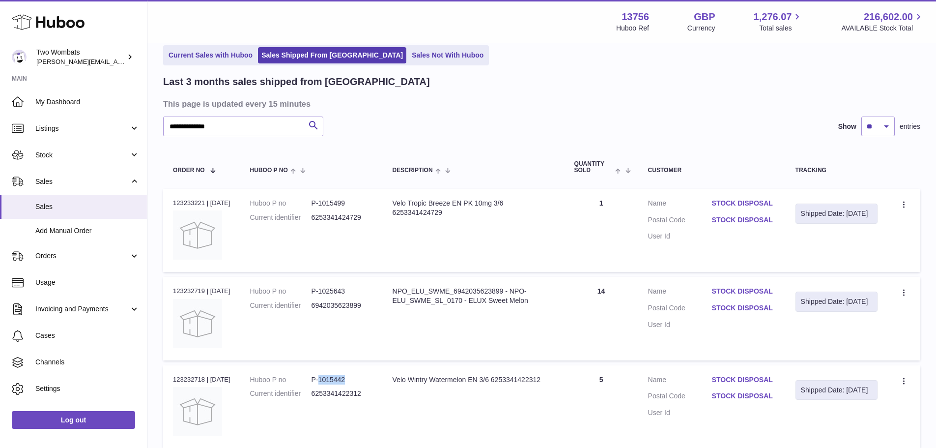
click at [336, 377] on dd "P-1015442" at bounding box center [342, 379] width 61 height 9
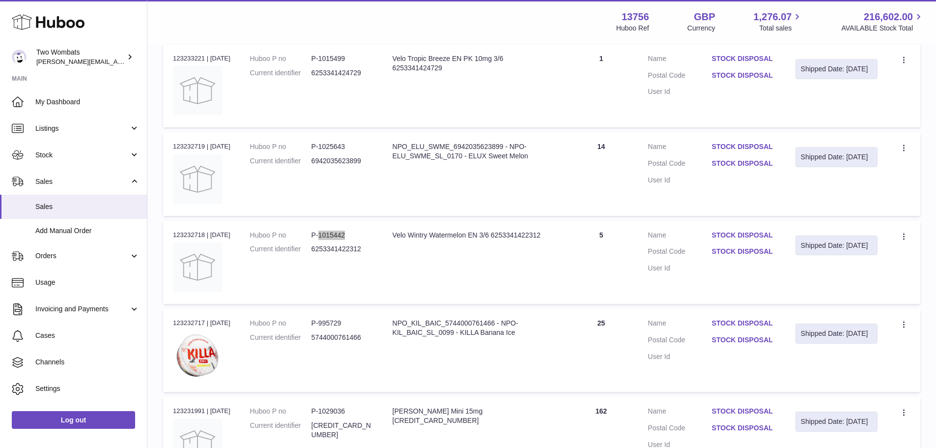
scroll to position [192, 0]
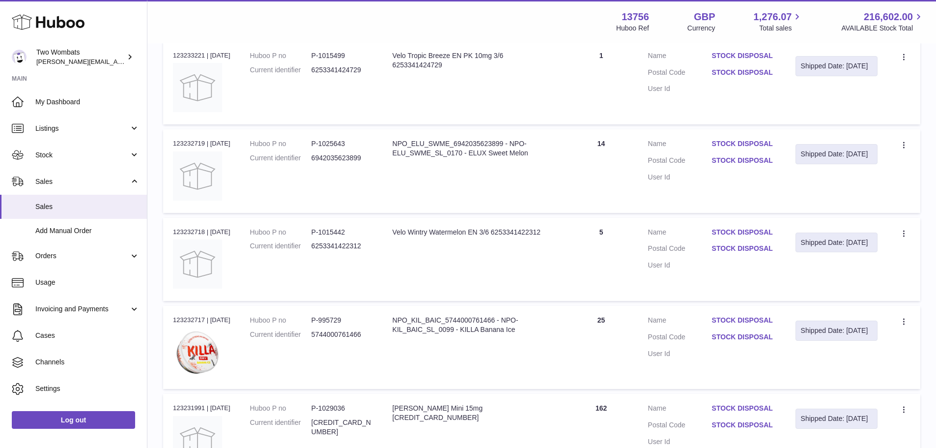
click at [331, 321] on dd "P-995729" at bounding box center [342, 319] width 61 height 9
click at [341, 407] on dd "P-1029036" at bounding box center [342, 407] width 61 height 9
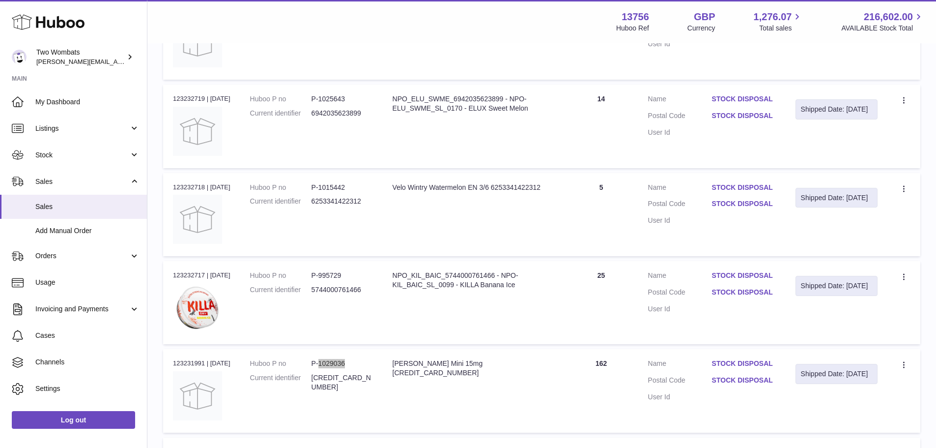
scroll to position [339, 0]
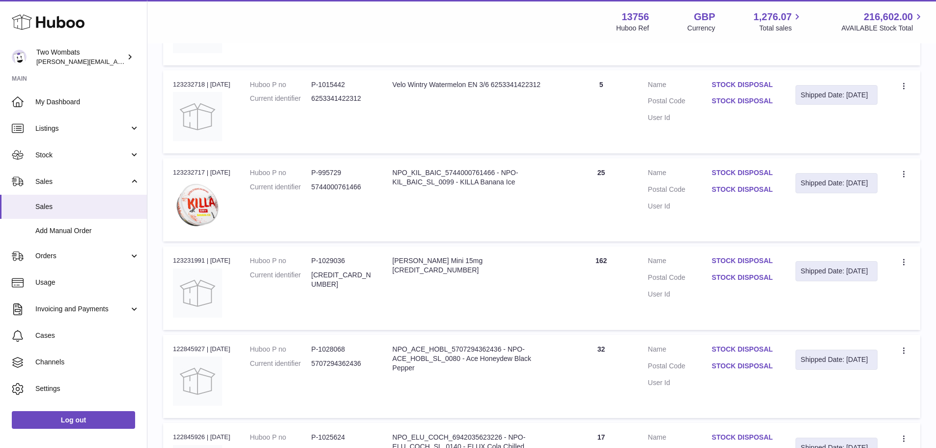
click at [332, 348] on dd "P-1028068" at bounding box center [342, 348] width 61 height 9
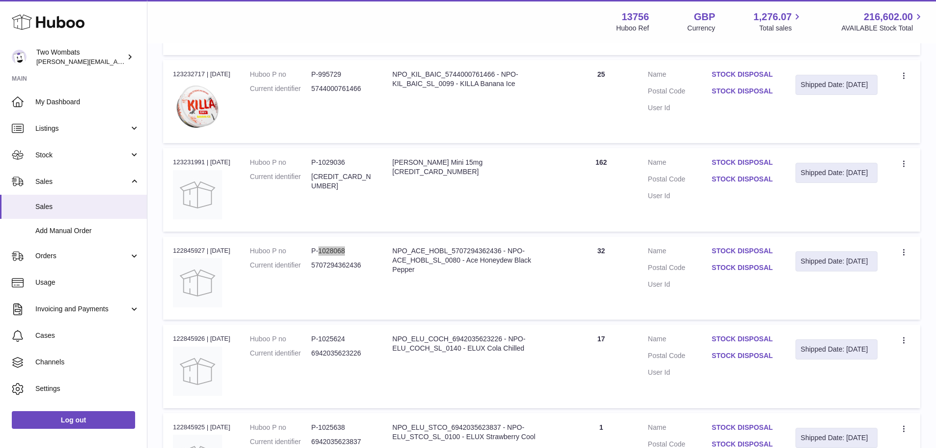
scroll to position [0, 0]
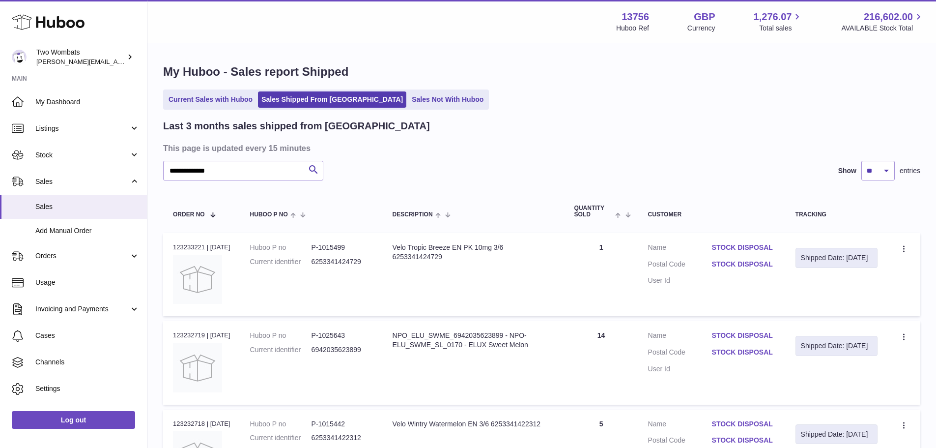
click at [250, 179] on input "**********" at bounding box center [243, 171] width 160 height 20
click at [250, 173] on input "**********" at bounding box center [243, 171] width 160 height 20
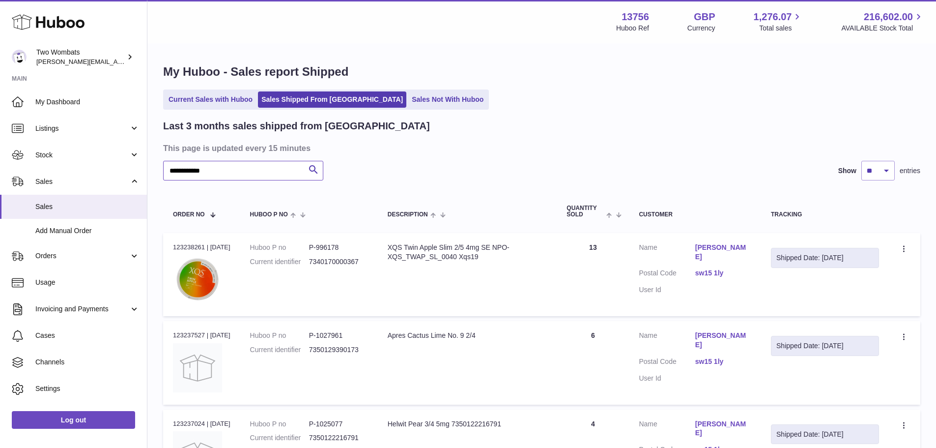
type input "**********"
click at [335, 247] on dd "P-996178" at bounding box center [338, 247] width 59 height 9
click at [335, 246] on dd "P-996178" at bounding box center [338, 247] width 59 height 9
click at [339, 332] on dd "P-1027961" at bounding box center [338, 335] width 59 height 9
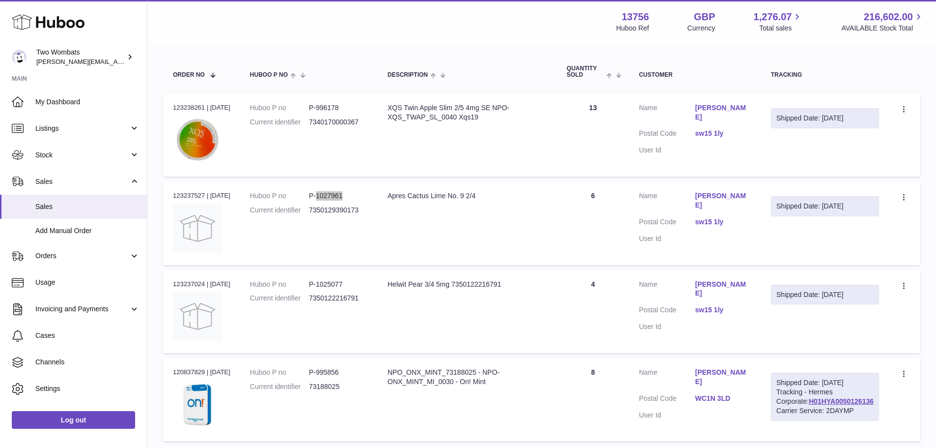
scroll to position [147, 0]
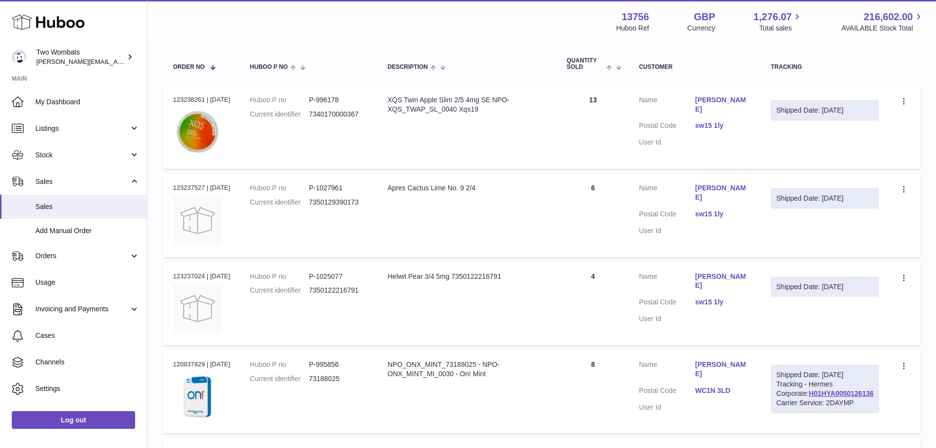
click at [341, 273] on dd "P-1025077" at bounding box center [338, 276] width 59 height 9
